Goal: Task Accomplishment & Management: Use online tool/utility

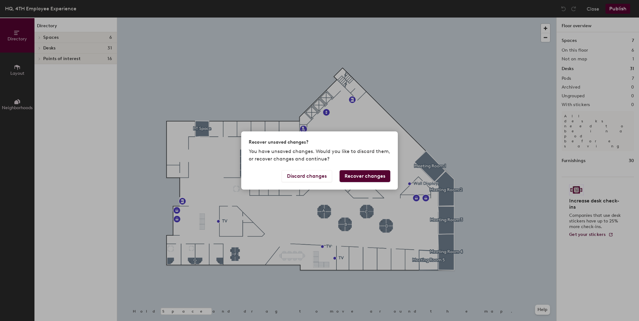
click at [305, 208] on div "Recover unsaved changes? You have unsaved changes. Would you like to discard th…" at bounding box center [319, 160] width 639 height 321
click at [322, 178] on button "Discard changes" at bounding box center [307, 176] width 50 height 12
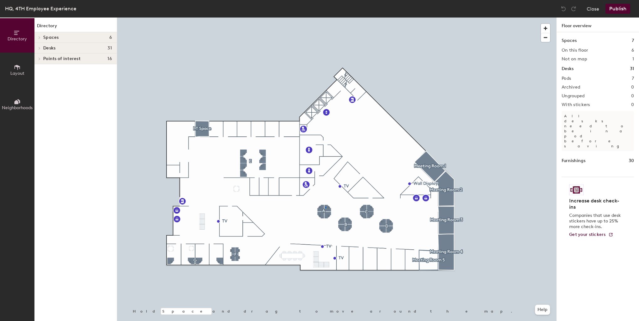
click at [325, 18] on div at bounding box center [336, 18] width 439 height 0
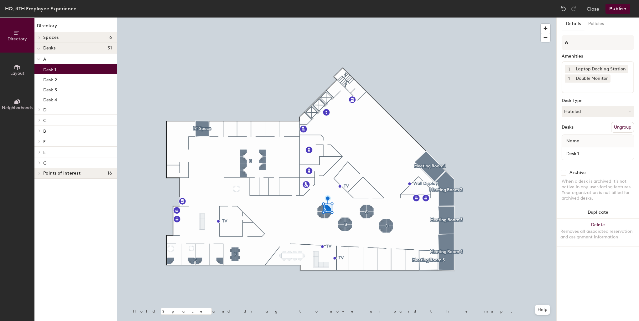
click at [307, 18] on div at bounding box center [336, 18] width 439 height 0
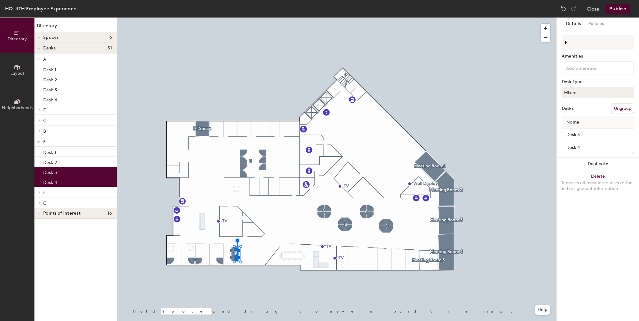
click at [586, 127] on div "Name" at bounding box center [598, 122] width 72 height 13
click at [583, 136] on input "Desk 3" at bounding box center [597, 135] width 69 height 9
click at [568, 135] on input "Desk 3" at bounding box center [597, 135] width 69 height 9
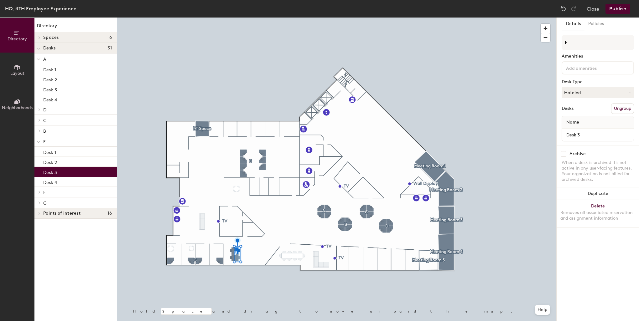
click at [51, 171] on p "Desk 3" at bounding box center [50, 171] width 14 height 7
click at [598, 24] on button "Policies" at bounding box center [596, 24] width 23 height 13
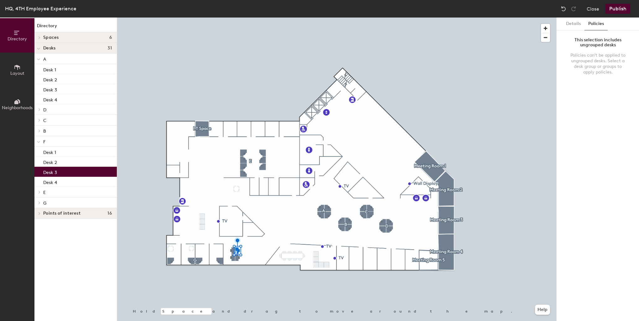
click at [17, 68] on icon at bounding box center [17, 67] width 7 height 7
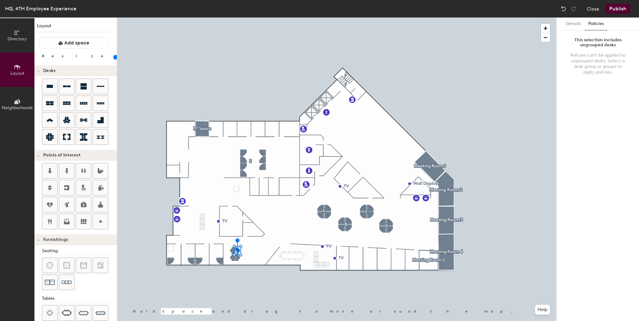
click at [19, 38] on span "Directory" at bounding box center [17, 38] width 19 height 5
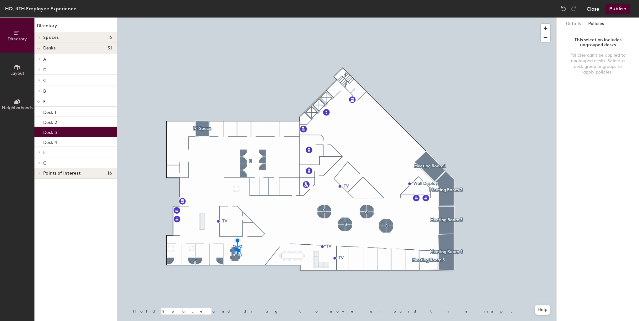
click at [593, 6] on button "Close" at bounding box center [593, 9] width 13 height 10
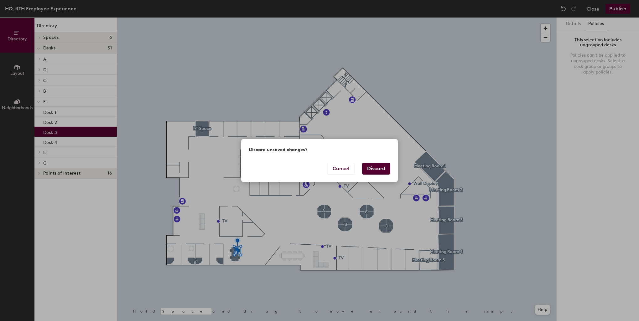
click at [369, 169] on button "Discard" at bounding box center [376, 169] width 28 height 12
